Goal: Find specific page/section: Find specific page/section

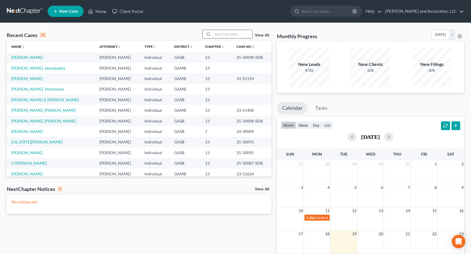
click at [221, 36] on input "search" at bounding box center [233, 34] width 40 height 8
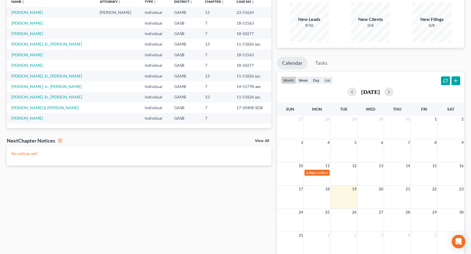
scroll to position [20, 0]
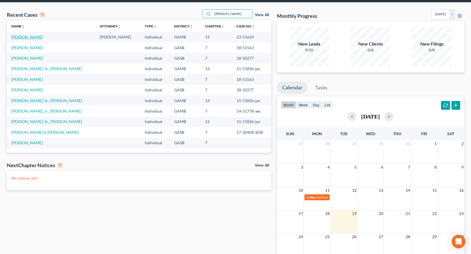
type input "[PERSON_NAME]"
click at [29, 38] on link "[PERSON_NAME]" at bounding box center [26, 37] width 31 height 5
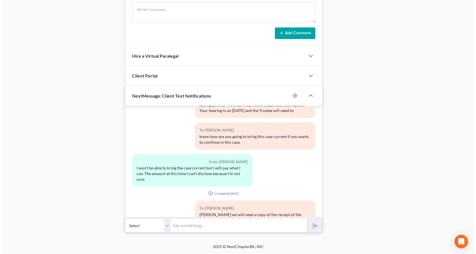
scroll to position [11584, 0]
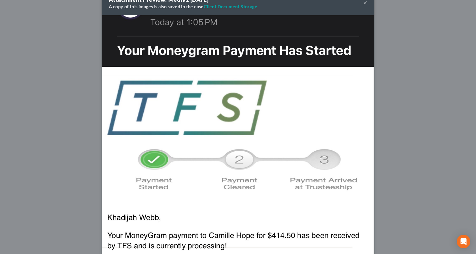
scroll to position [11511, 0]
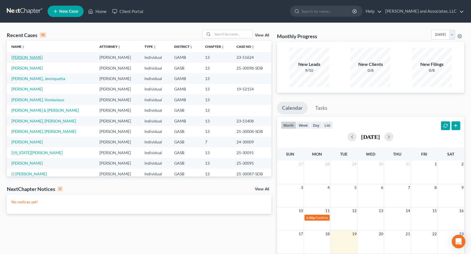
click at [33, 58] on link "[PERSON_NAME]" at bounding box center [26, 57] width 31 height 5
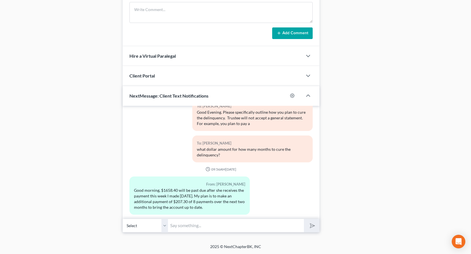
scroll to position [11890, 0]
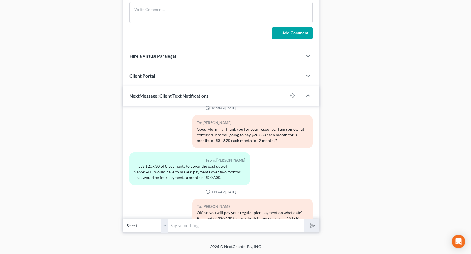
drag, startPoint x: 92, startPoint y: 206, endPoint x: 31, endPoint y: 243, distance: 71.3
drag, startPoint x: 0, startPoint y: 158, endPoint x: 476, endPoint y: 106, distance: 478.5
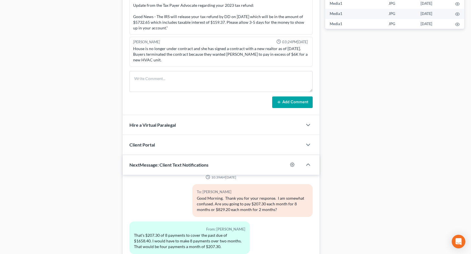
scroll to position [0, 0]
